Goal: Register for event/course

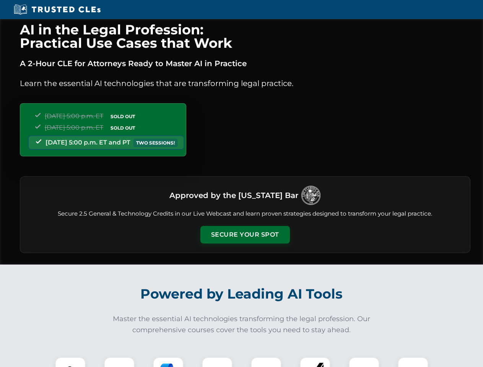
click at [245, 235] on button "Secure Your Spot" at bounding box center [244, 235] width 89 height 18
click at [70, 362] on img at bounding box center [70, 372] width 22 height 22
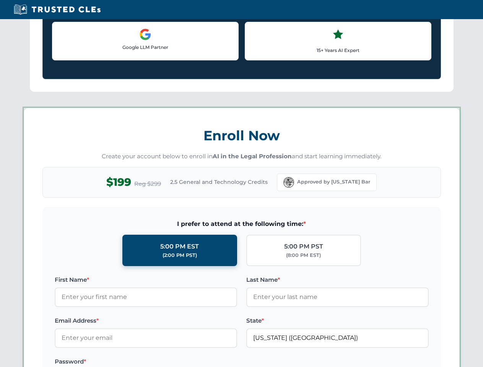
click at [168, 362] on label "Password *" at bounding box center [146, 361] width 182 height 9
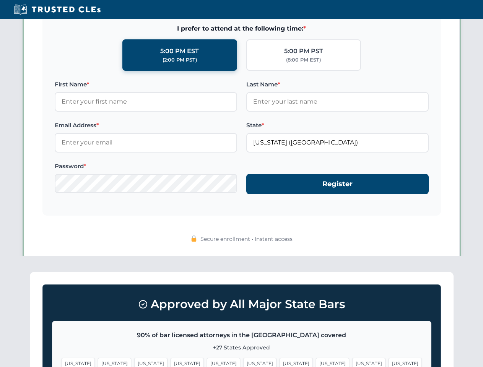
click at [352, 362] on span "[US_STATE]" at bounding box center [368, 363] width 33 height 11
